Goal: Check status: Check status

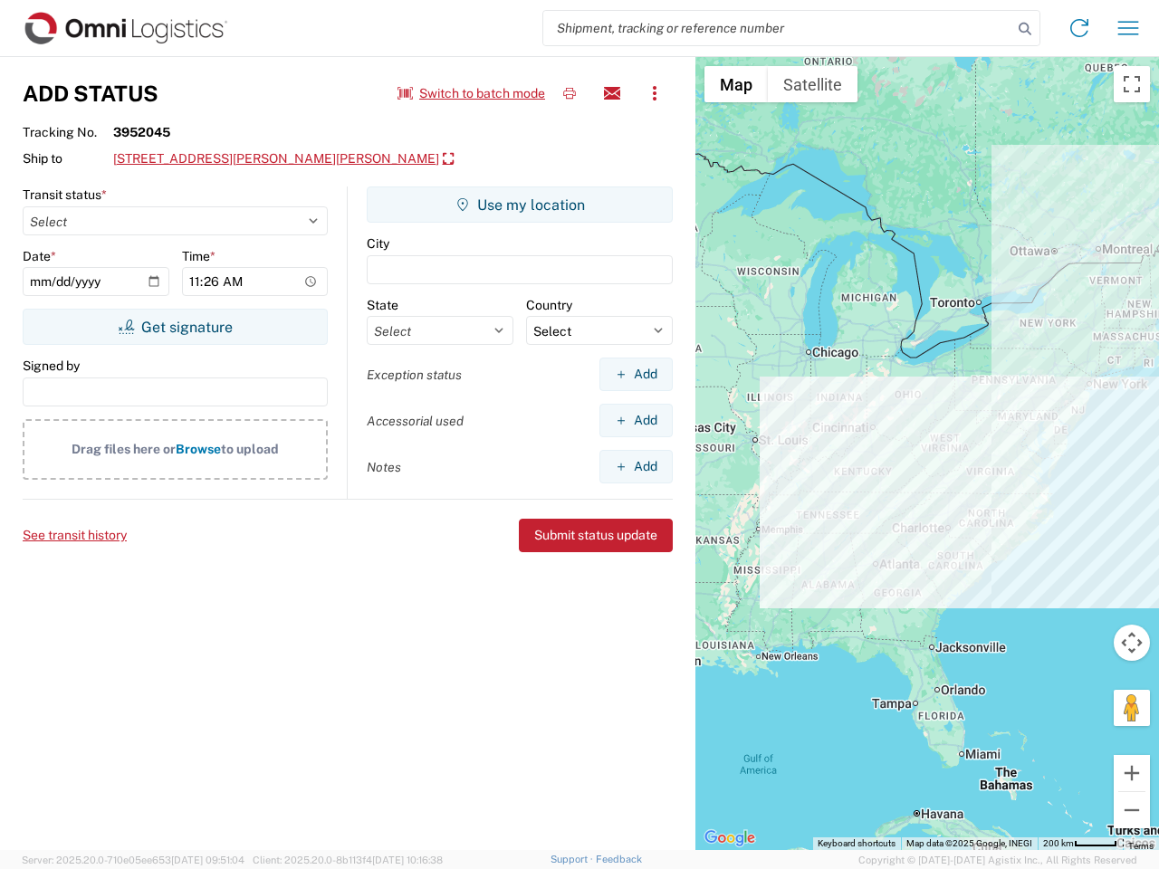
click at [778, 28] on input "search" at bounding box center [777, 28] width 469 height 34
click at [1025, 29] on icon at bounding box center [1024, 28] width 25 height 25
click at [1079, 28] on icon at bounding box center [1079, 28] width 29 height 29
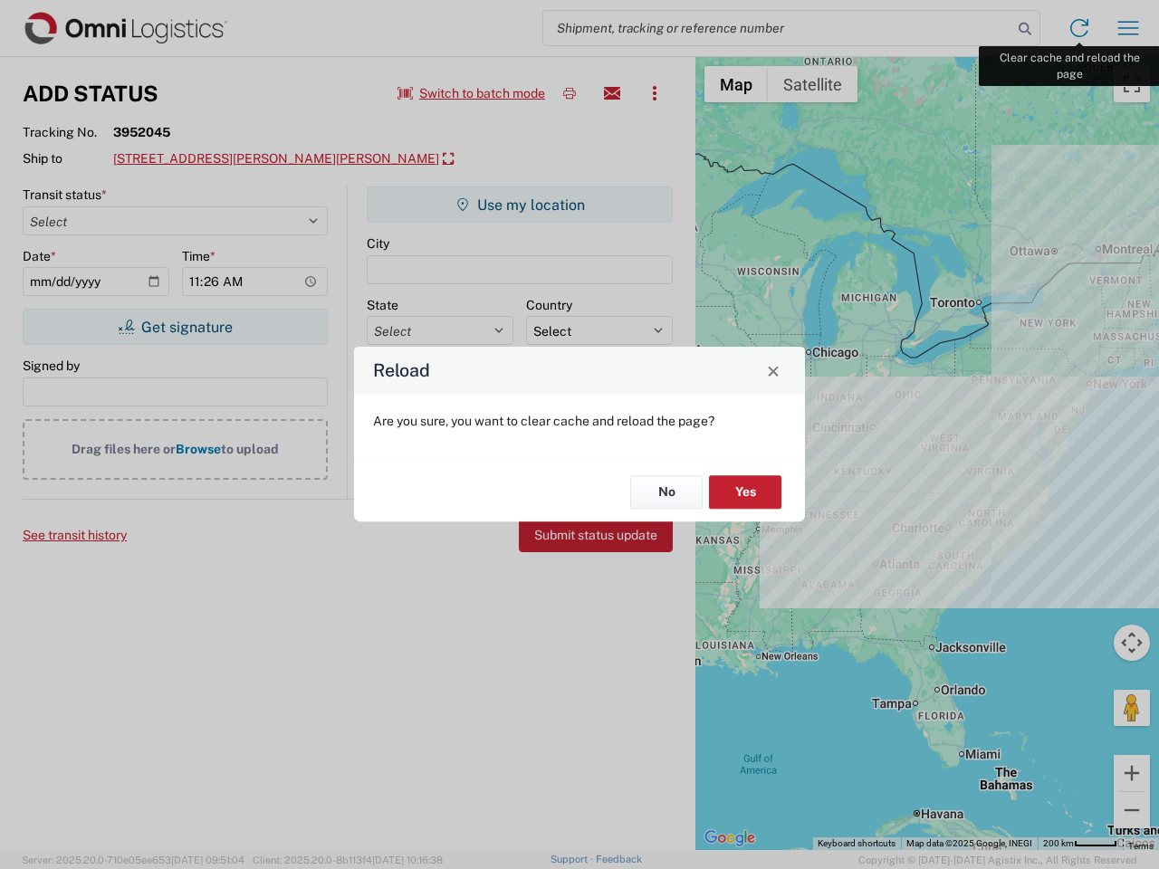
click at [1128, 28] on div "Reload Are you sure, you want to clear cache and reload the page? No Yes" at bounding box center [579, 434] width 1159 height 869
click at [472, 93] on div "Reload Are you sure, you want to clear cache and reload the page? No Yes" at bounding box center [579, 434] width 1159 height 869
click at [569, 93] on div "Reload Are you sure, you want to clear cache and reload the page? No Yes" at bounding box center [579, 434] width 1159 height 869
click at [612, 93] on div "Reload Are you sure, you want to clear cache and reload the page? No Yes" at bounding box center [579, 434] width 1159 height 869
click at [655, 93] on div "Reload Are you sure, you want to clear cache and reload the page? No Yes" at bounding box center [579, 434] width 1159 height 869
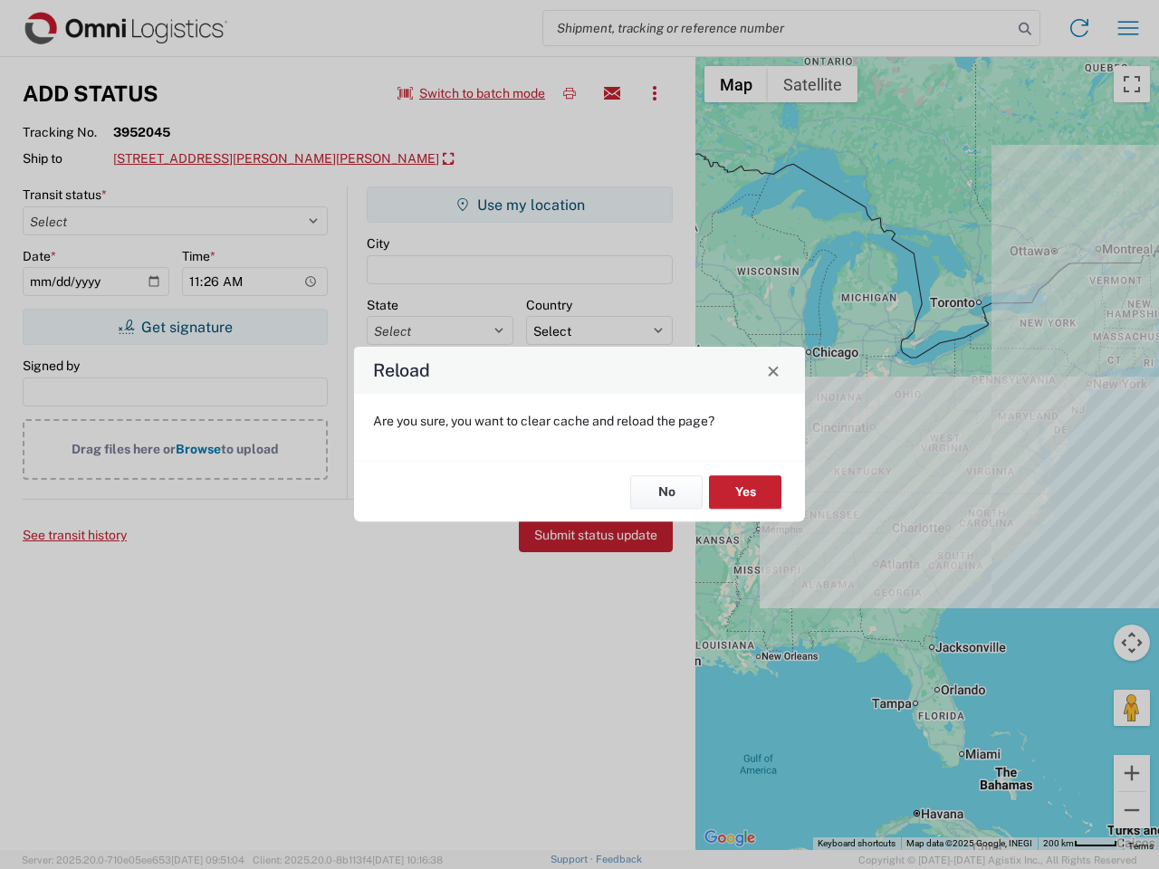
click at [244, 159] on div "Reload Are you sure, you want to clear cache and reload the page? No Yes" at bounding box center [579, 434] width 1159 height 869
click at [175, 327] on div "Reload Are you sure, you want to clear cache and reload the page? No Yes" at bounding box center [579, 434] width 1159 height 869
